Goal: Task Accomplishment & Management: Manage account settings

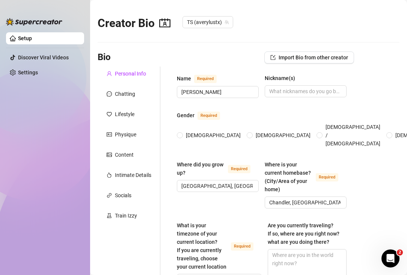
type input "[DATE]"
click at [120, 130] on div "Physique" at bounding box center [129, 134] width 63 height 14
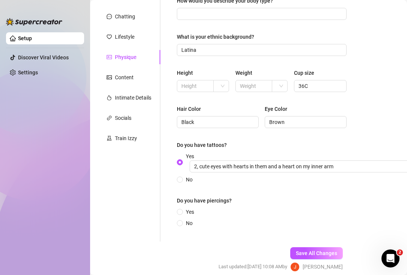
scroll to position [110, 0]
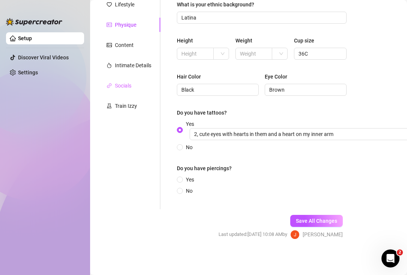
click at [129, 92] on div "Socials" at bounding box center [129, 86] width 63 height 14
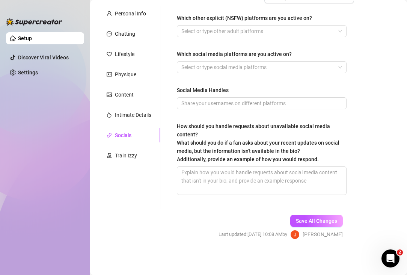
scroll to position [34, 0]
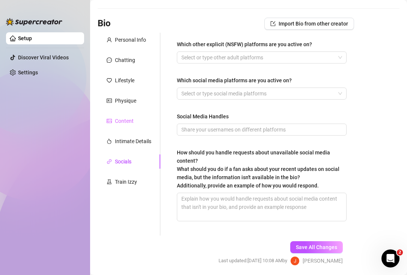
click at [129, 114] on div "Content" at bounding box center [129, 121] width 63 height 14
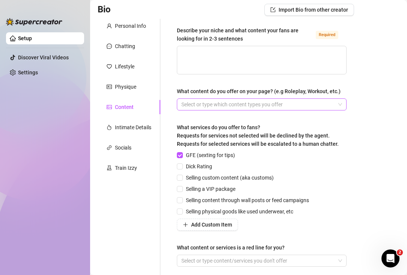
scroll to position [30, 0]
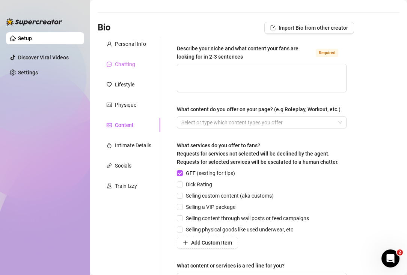
click at [144, 66] on div "Chatting" at bounding box center [129, 64] width 63 height 14
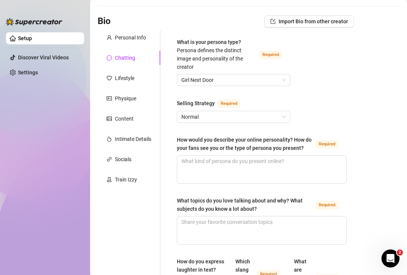
scroll to position [6, 0]
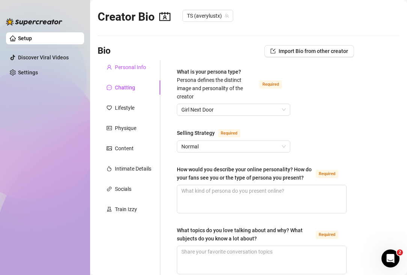
click at [134, 68] on div "Personal Info" at bounding box center [130, 67] width 31 height 8
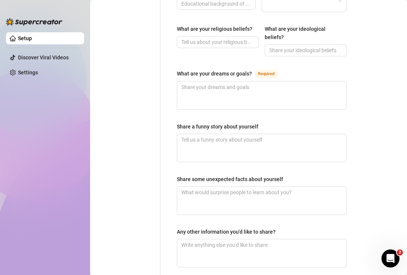
scroll to position [551, 0]
